Goal: Transaction & Acquisition: Download file/media

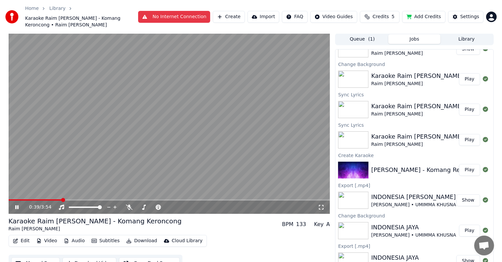
scroll to position [4, 0]
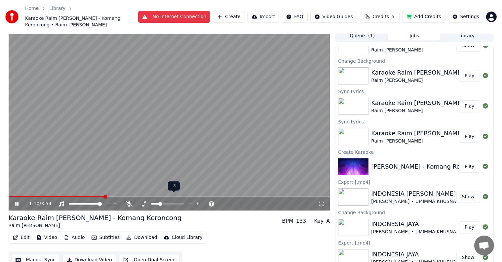
click at [156, 204] on span at bounding box center [155, 204] width 8 height 1
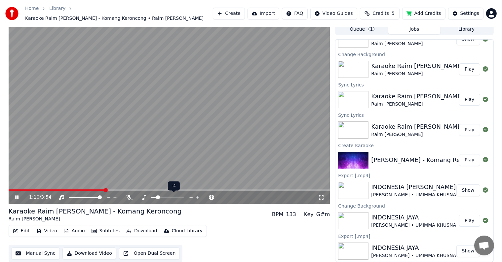
scroll to position [0, 0]
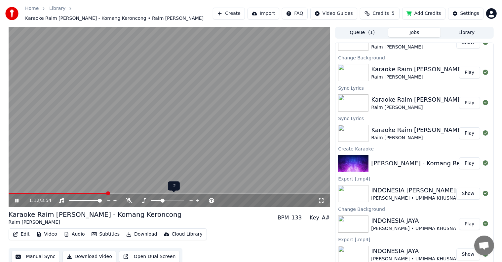
click at [161, 200] on span at bounding box center [167, 200] width 33 height 1
click at [165, 198] on div at bounding box center [173, 201] width 53 height 7
click at [166, 200] on span at bounding box center [167, 200] width 33 height 1
click at [165, 198] on div at bounding box center [173, 201] width 53 height 7
click at [164, 200] on span at bounding box center [159, 200] width 17 height 1
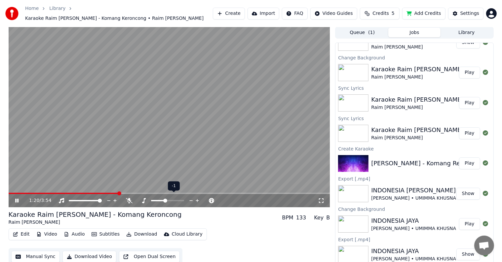
click at [168, 200] on span at bounding box center [167, 200] width 33 height 1
click at [166, 199] on span at bounding box center [168, 201] width 4 height 4
click at [164, 198] on div at bounding box center [173, 201] width 53 height 7
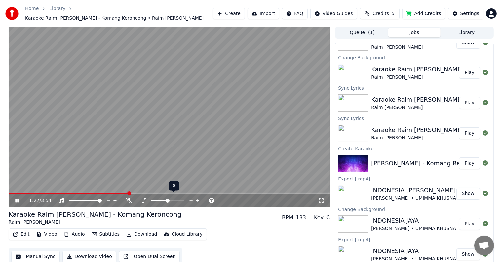
click at [164, 200] on span at bounding box center [159, 200] width 17 height 1
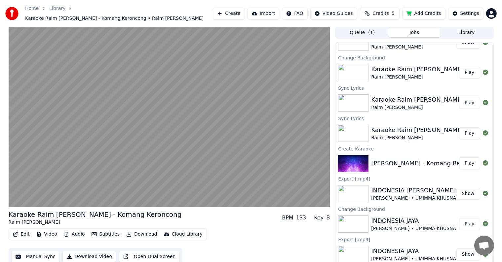
click at [134, 230] on button "Download" at bounding box center [142, 234] width 36 height 9
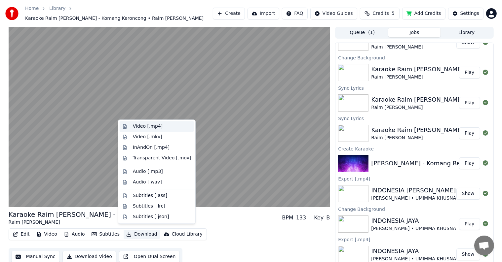
click at [164, 127] on div "Video [.mp4]" at bounding box center [162, 126] width 59 height 7
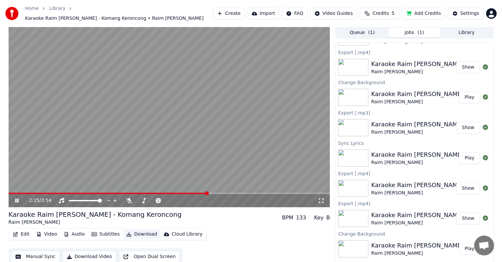
scroll to position [0, 0]
